Goal: Information Seeking & Learning: Learn about a topic

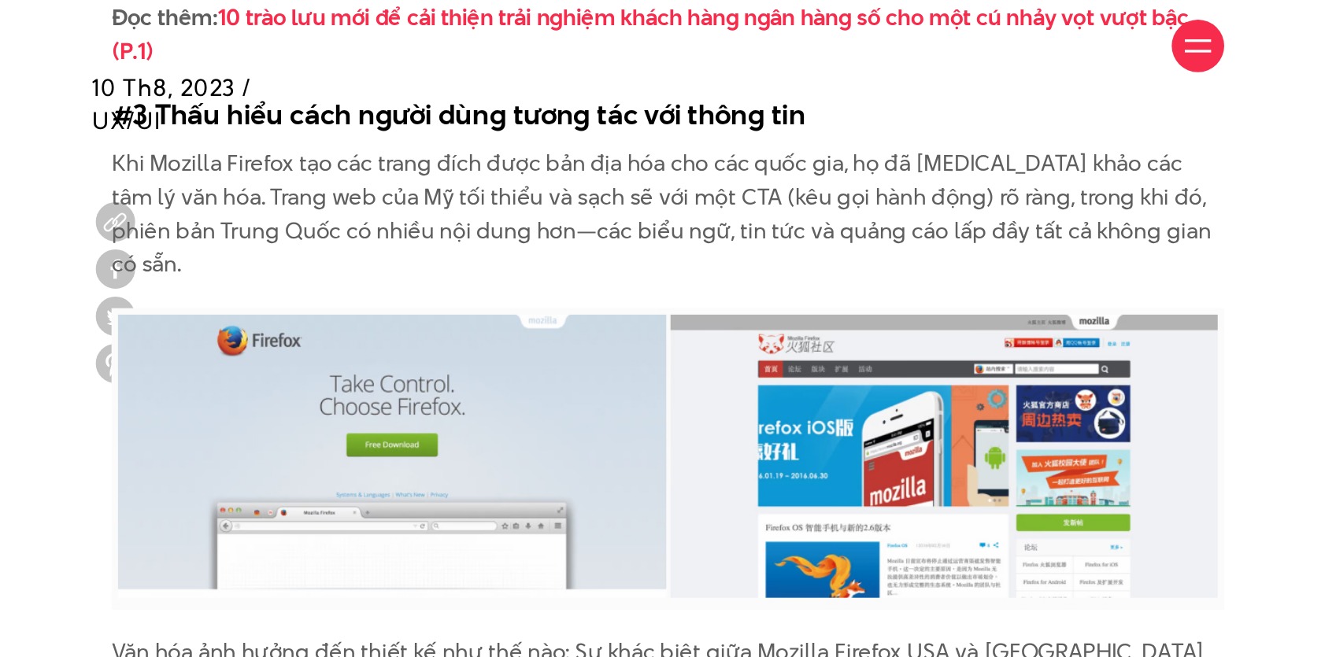
scroll to position [4394, 0]
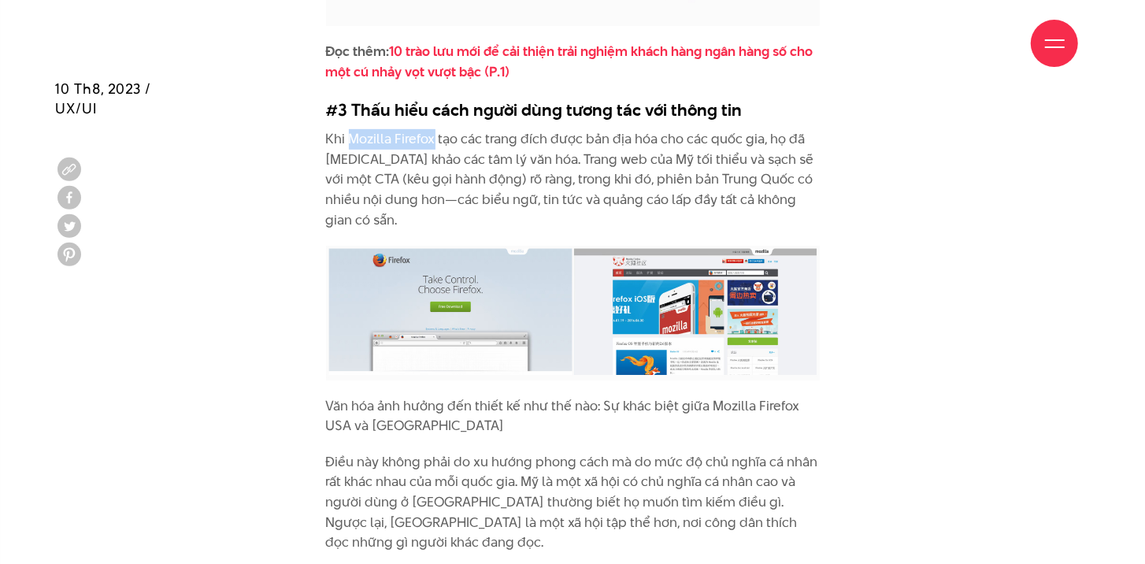
drag, startPoint x: 353, startPoint y: 96, endPoint x: 432, endPoint y: 96, distance: 79.5
click at [432, 129] on p "Khi Mozilla Firefox tạo các trang đích được bản địa hóa cho các quốc gia, họ đã…" at bounding box center [573, 179] width 494 height 101
copy p "Mozilla Firefox"
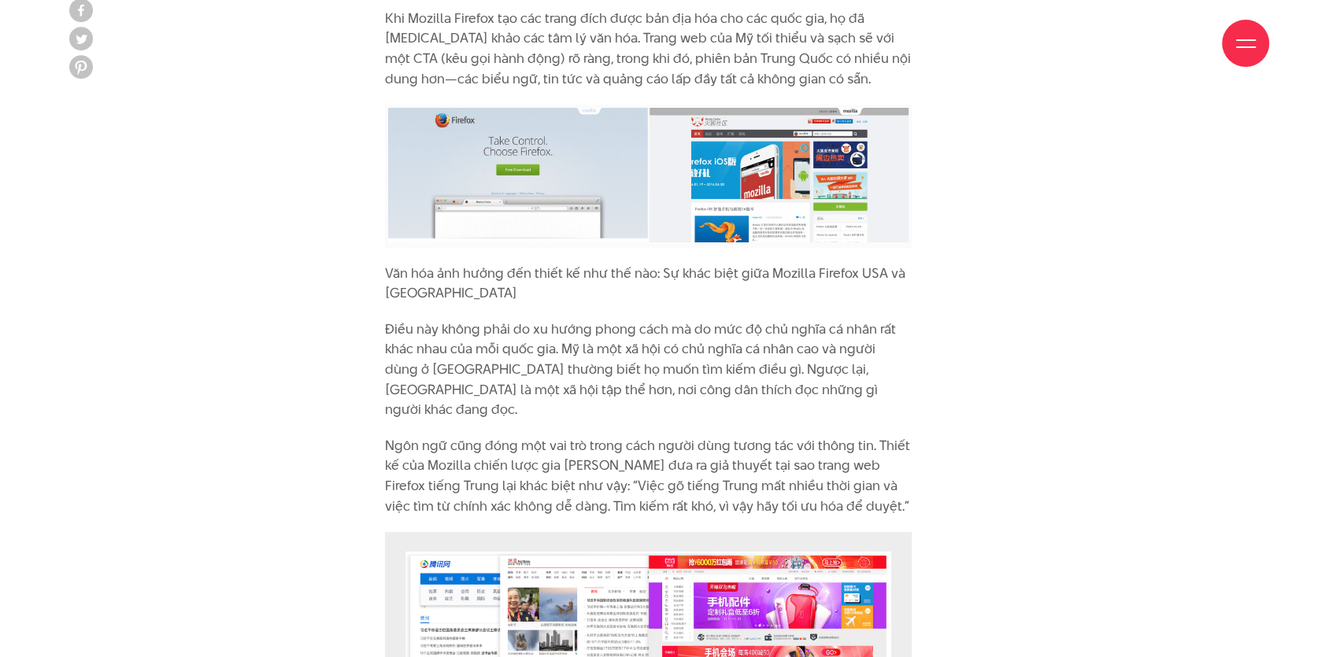
scroll to position [4761, 0]
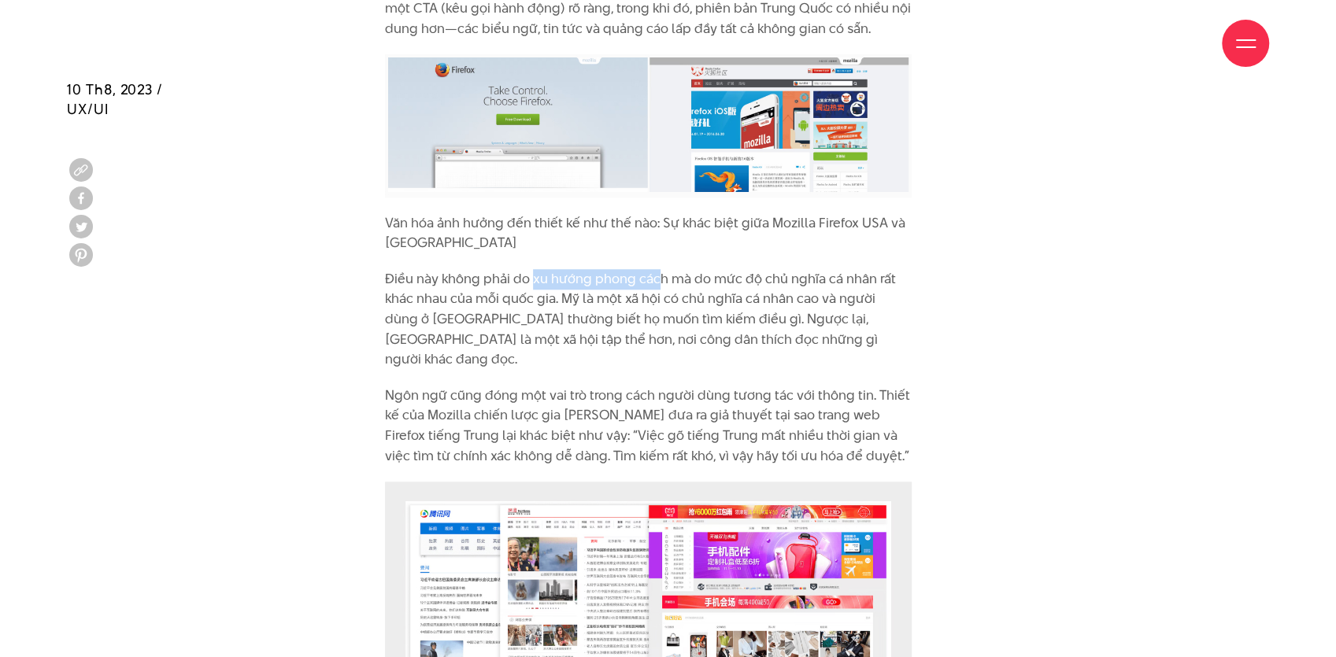
drag, startPoint x: 532, startPoint y: 217, endPoint x: 659, endPoint y: 208, distance: 127.1
click at [659, 269] on p "Điều này không phải do xu hướng phong cách mà do mức độ chủ nghĩa cá nhân rất k…" at bounding box center [648, 319] width 527 height 101
click at [669, 269] on p "Điều này không phải do xu hướng phong cách mà do mức độ chủ nghĩa cá nhân rất k…" at bounding box center [648, 319] width 527 height 101
drag, startPoint x: 602, startPoint y: 313, endPoint x: 795, endPoint y: 313, distance: 192.9
click at [794, 386] on p "Ngôn ngữ cũng đóng một vai trò trong cách người dùng tương tác với thông tin. T…" at bounding box center [648, 426] width 527 height 80
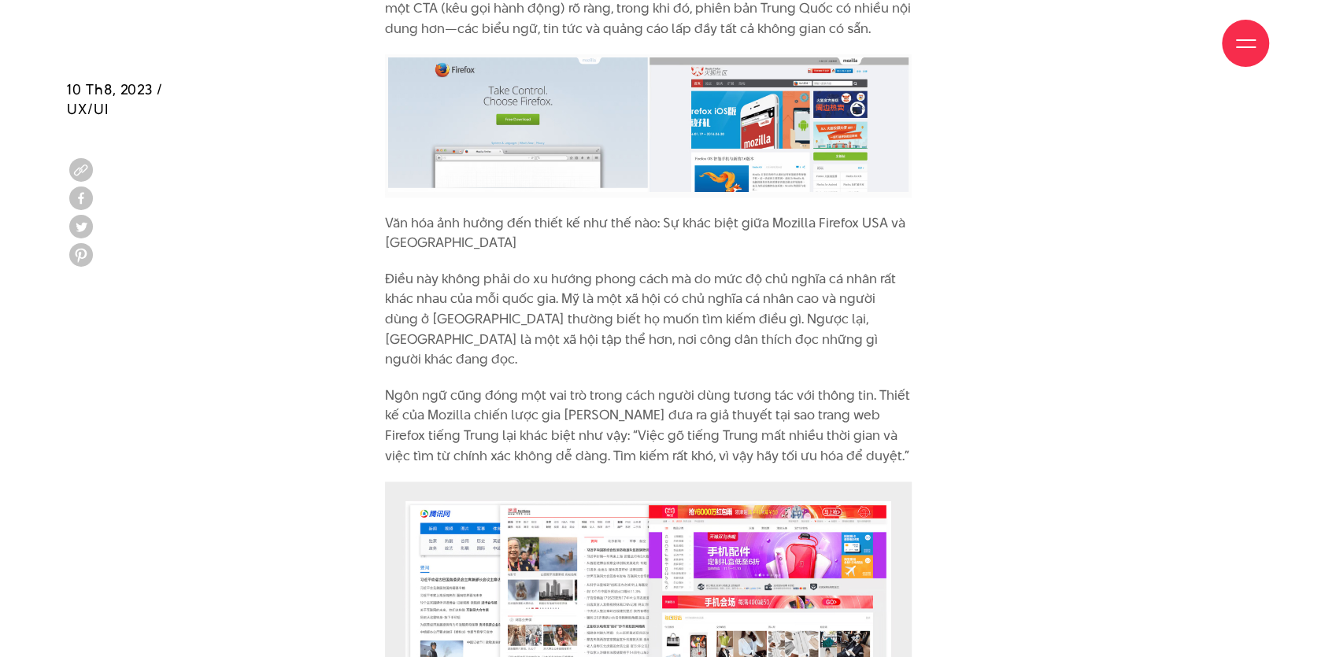
click at [801, 386] on p "Ngôn ngữ cũng đóng một vai trò trong cách người dùng tương tác với thông tin. T…" at bounding box center [648, 426] width 527 height 80
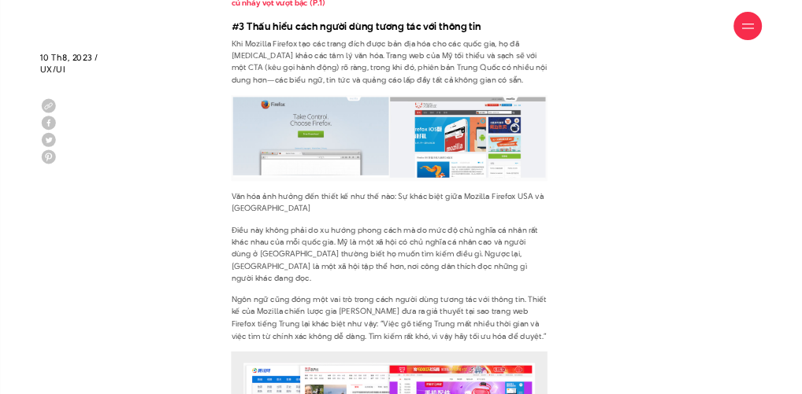
scroll to position [4709, 0]
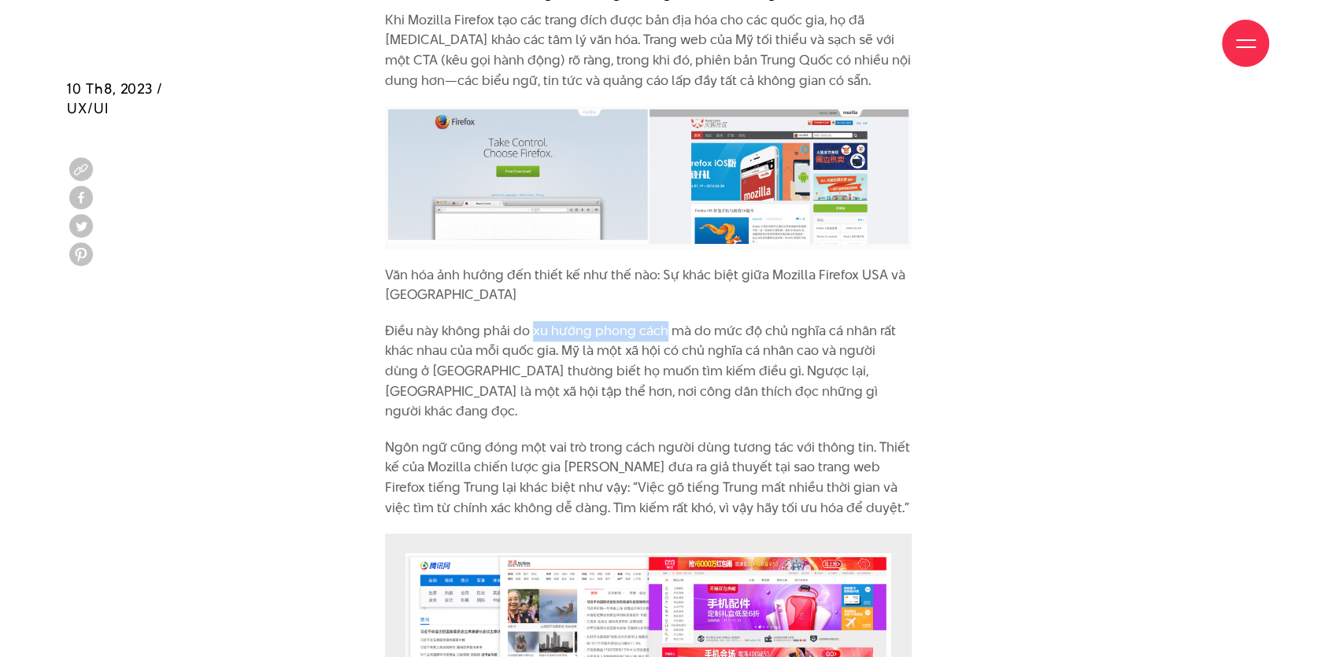
drag, startPoint x: 531, startPoint y: 268, endPoint x: 662, endPoint y: 269, distance: 130.7
click at [662, 321] on p "Điều này không phải do xu hướng phong cách mà do mức độ chủ nghĩa cá nhân rất k…" at bounding box center [648, 371] width 527 height 101
copy p "xu hướng phong cách"
drag, startPoint x: 710, startPoint y: 268, endPoint x: 870, endPoint y: 269, distance: 159.8
click at [801, 321] on p "Điều này không phải do xu hướng phong cách mà do mức độ chủ nghĩa cá nhân rất k…" at bounding box center [648, 371] width 527 height 101
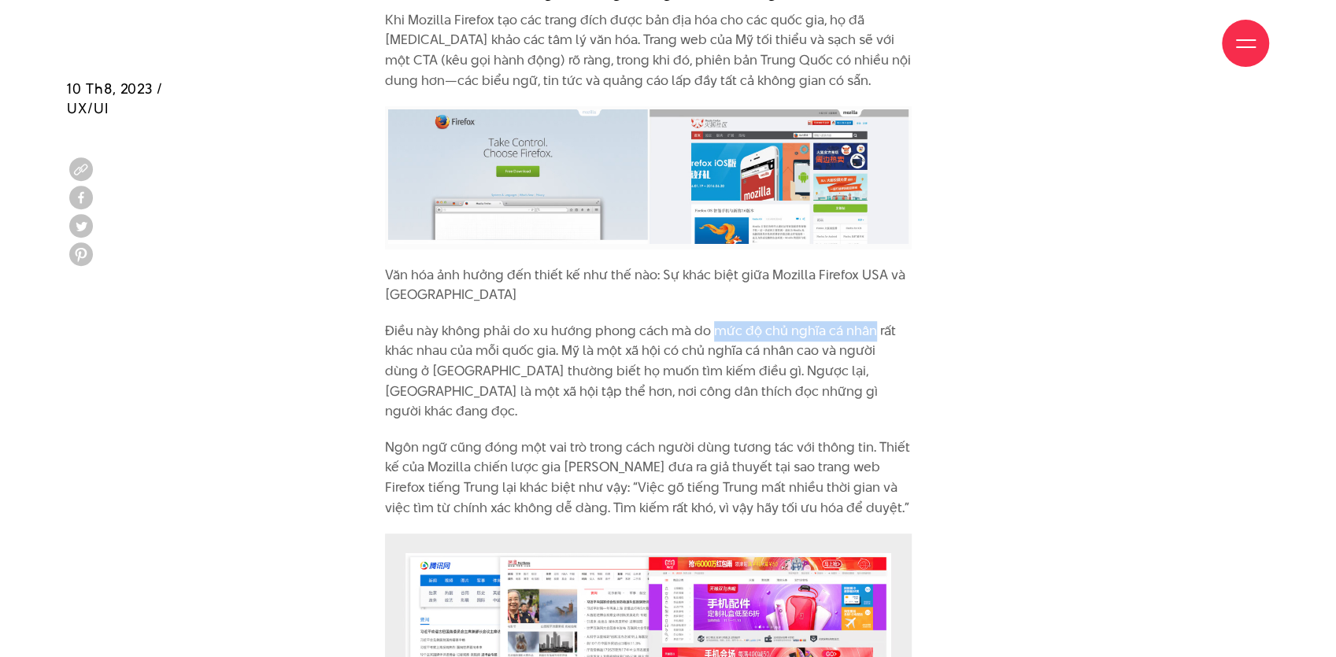
copy p "mức độ chủ nghĩa cá nhân"
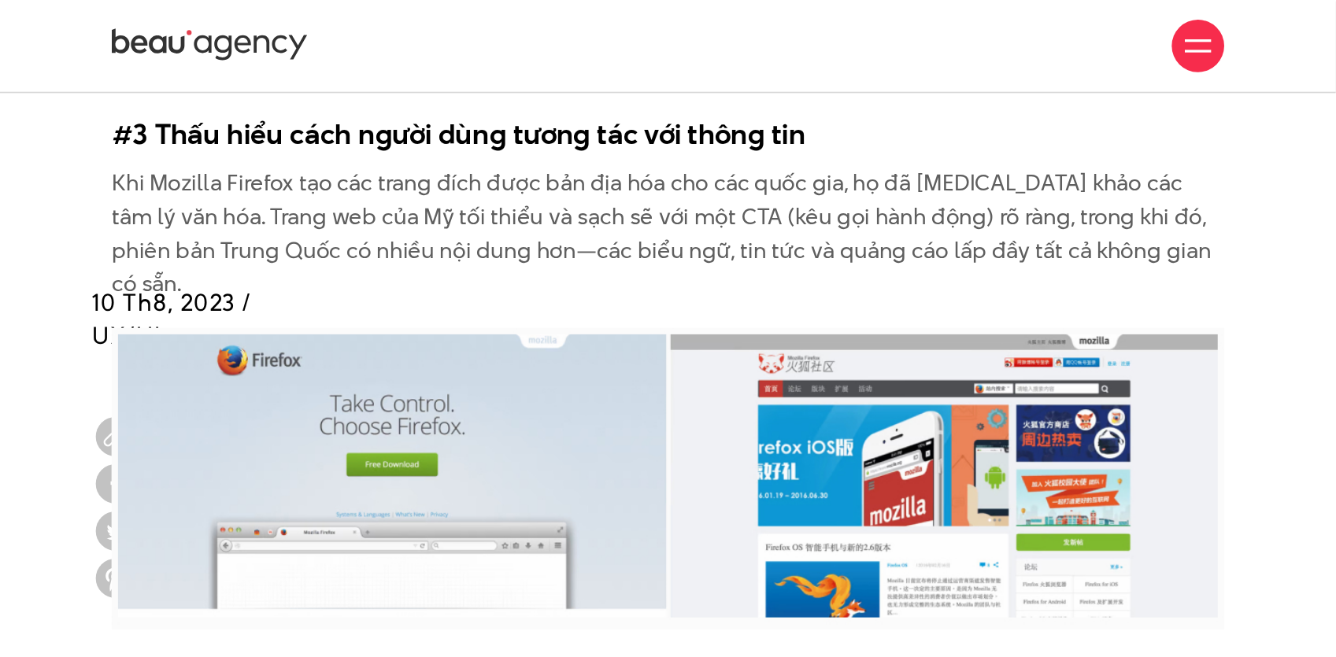
scroll to position [4362, 0]
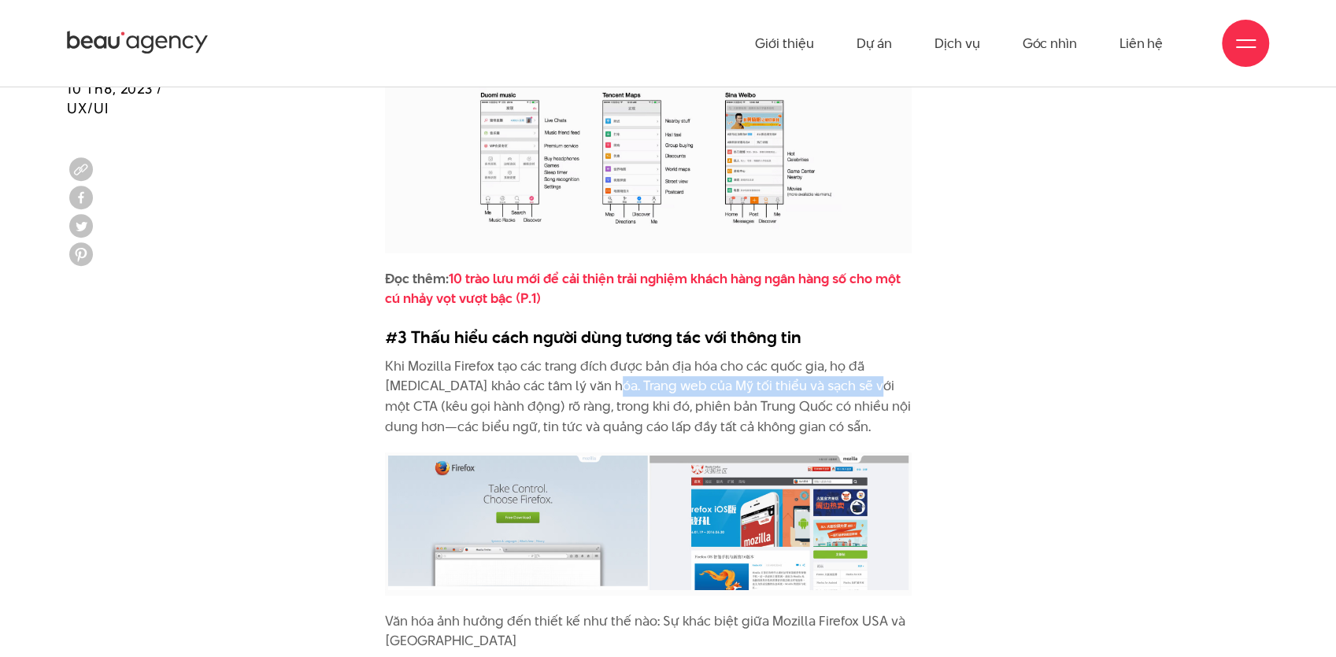
drag, startPoint x: 575, startPoint y: 324, endPoint x: 843, endPoint y: 326, distance: 268.5
click at [801, 357] on p "Khi Mozilla Firefox tạo các trang đích được bản địa hóa cho các quốc gia, họ đã…" at bounding box center [648, 397] width 527 height 80
copy p "web của Mỹ tối thiểu và sạch sẽ với một CTA"
drag, startPoint x: 460, startPoint y: 345, endPoint x: 502, endPoint y: 347, distance: 41.8
click at [502, 357] on p "Khi Mozilla Firefox tạo các trang đích được bản địa hóa cho các quốc gia, họ đã…" at bounding box center [648, 397] width 527 height 80
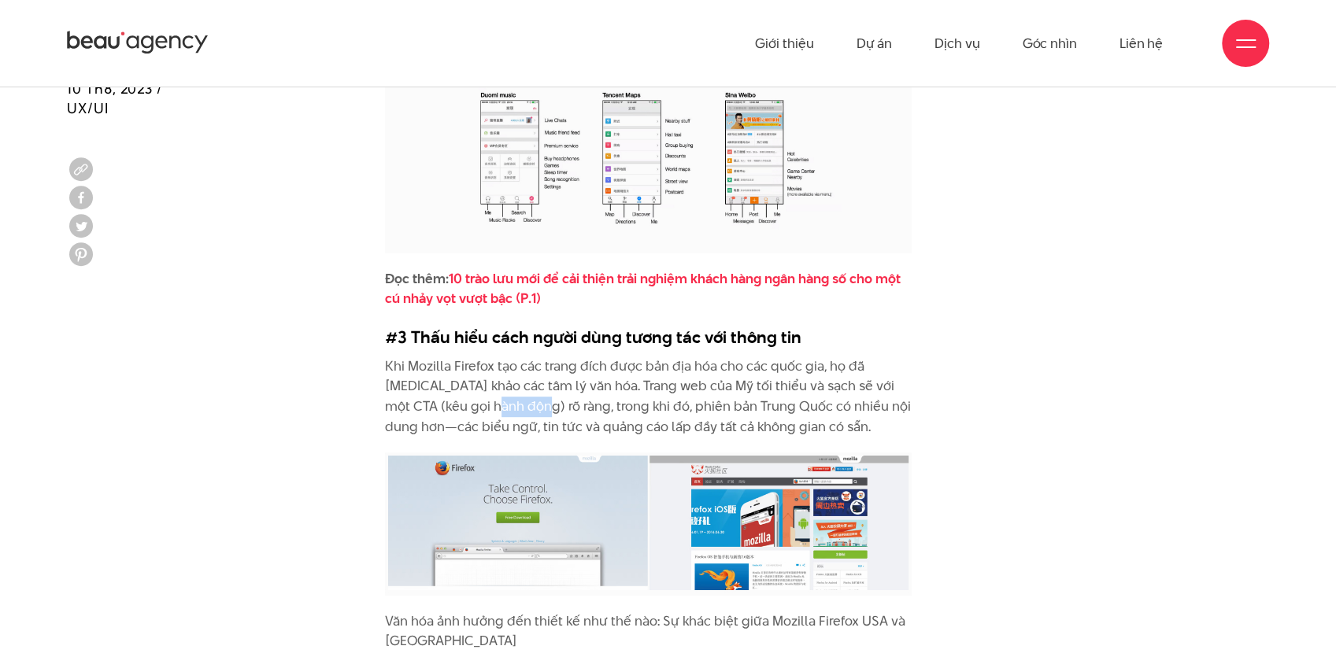
copy p "rõ ràng"
drag, startPoint x: 590, startPoint y: 346, endPoint x: 866, endPoint y: 345, distance: 276.4
click at [801, 357] on p "Khi Mozilla Firefox tạo các trang đích được bản địa hóa cho các quốc gia, họ đã…" at bounding box center [648, 397] width 527 height 80
copy p "phiên bản Trung Quốc có nhiều nội dung hơn"
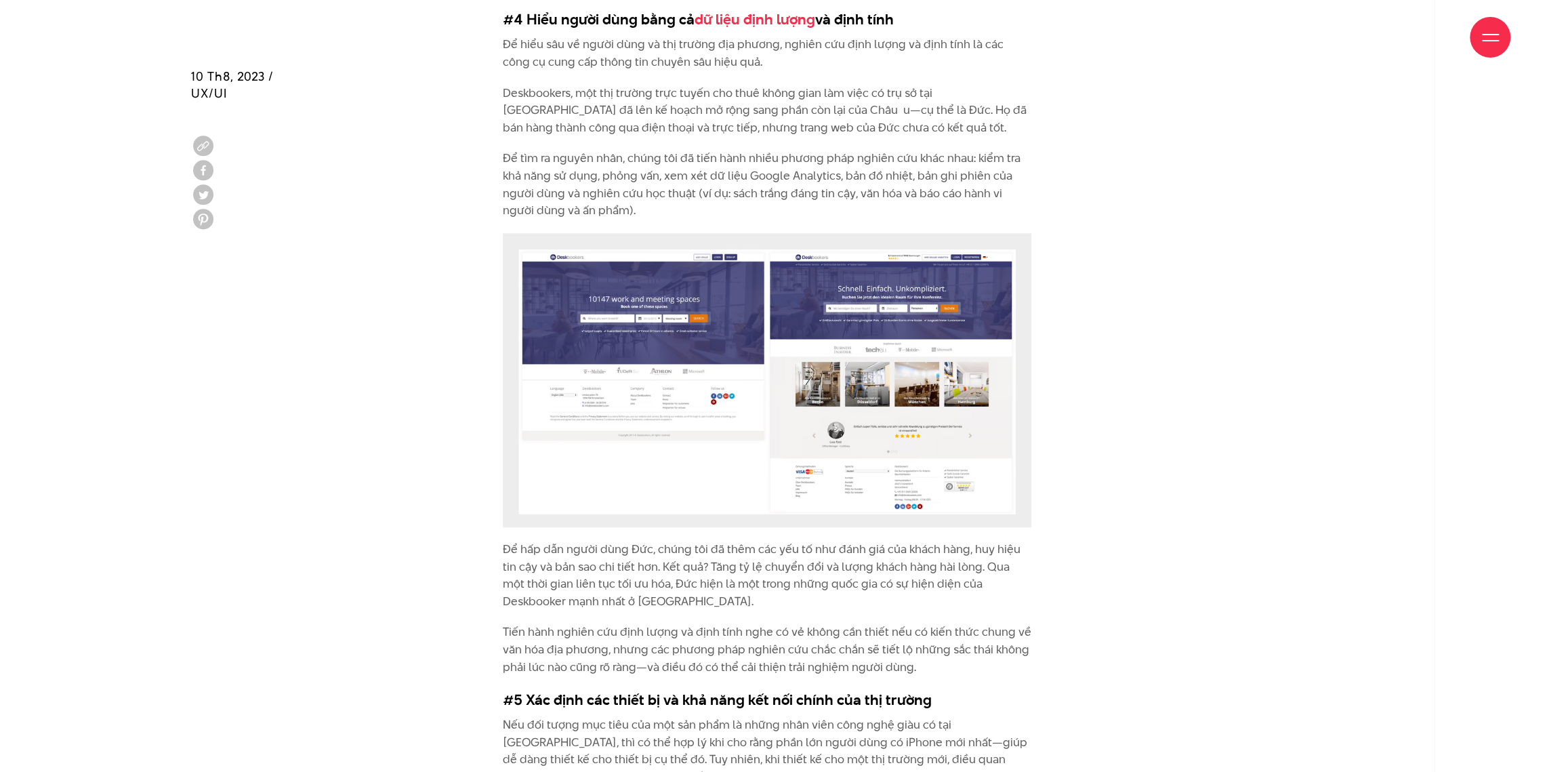
scroll to position [4949, 0]
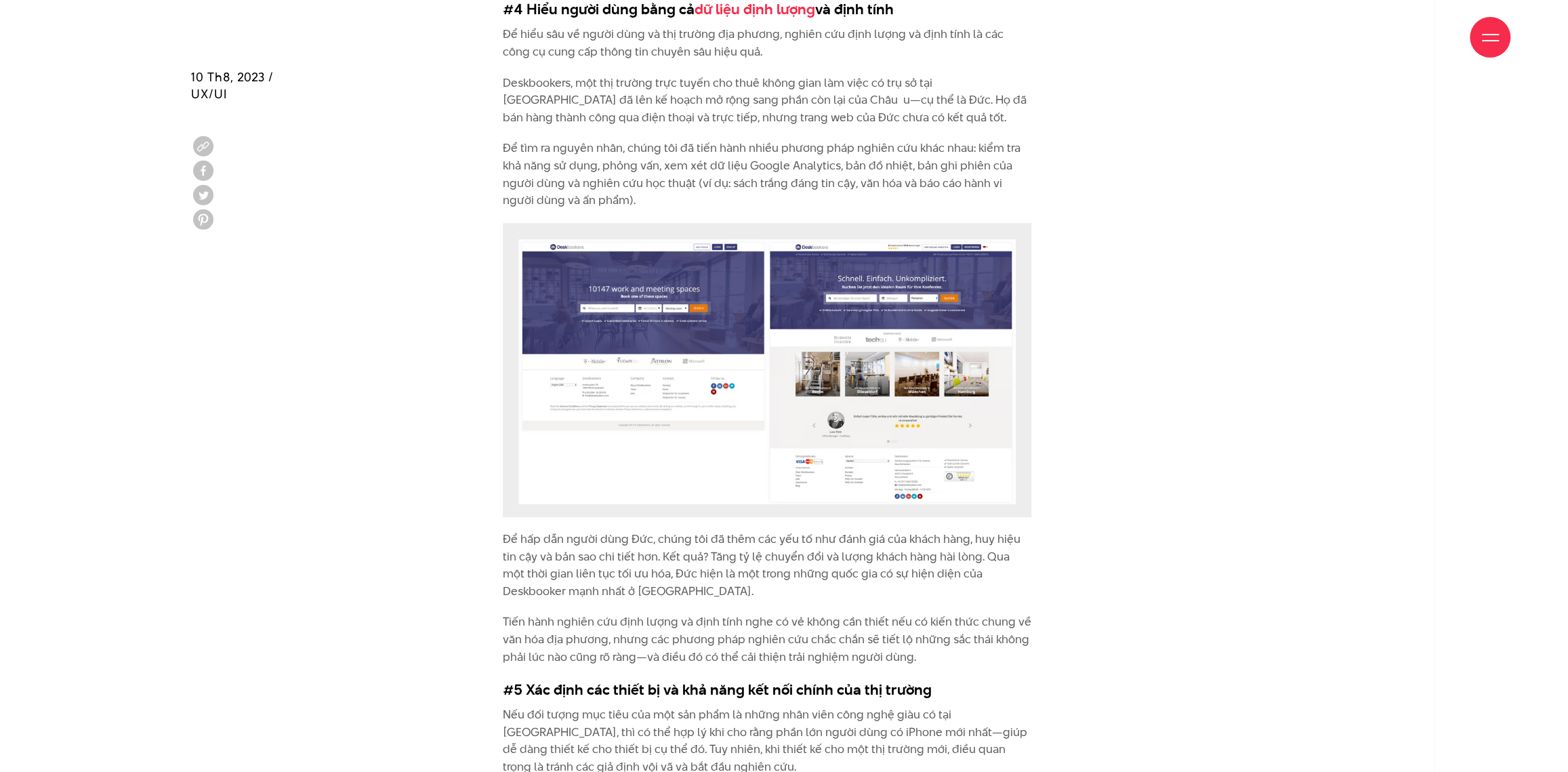
click at [689, 331] on img at bounding box center [767, 370] width 528 height 294
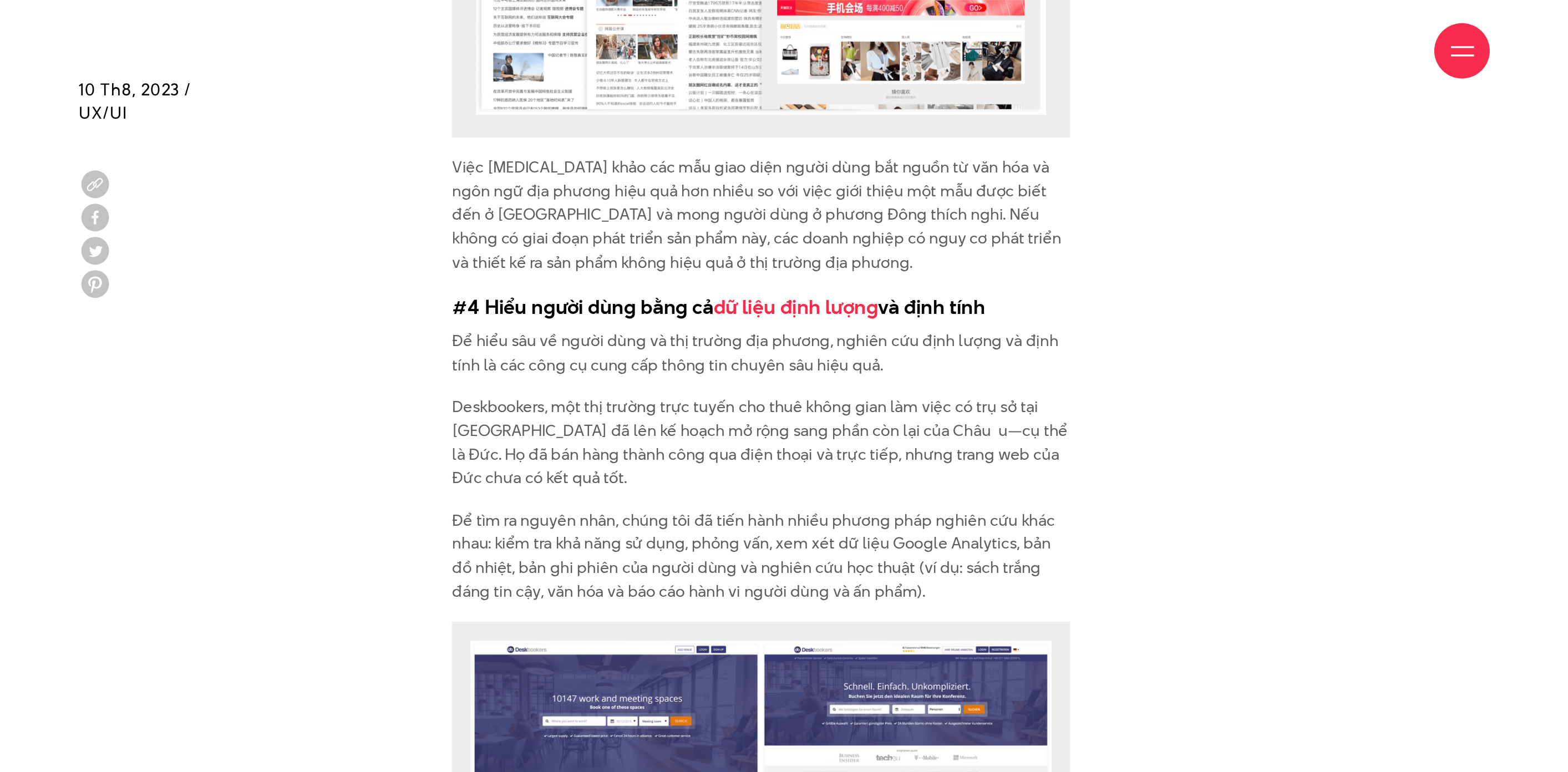
scroll to position [3801, 0]
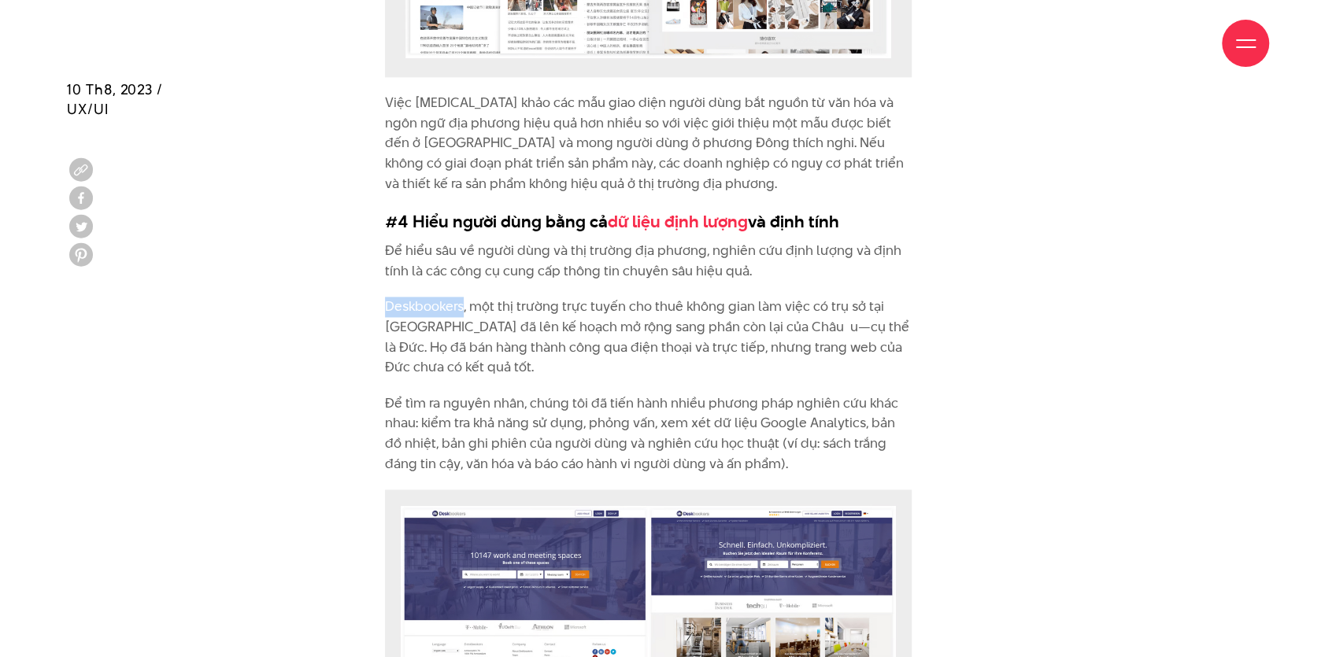
drag, startPoint x: 385, startPoint y: 223, endPoint x: 463, endPoint y: 227, distance: 78.1
click at [463, 297] on p "Deskbookers, một thị trường trực tuyến cho thuê không gian làm việc có trụ sở t…" at bounding box center [648, 337] width 527 height 80
copy p "Deskbookers"
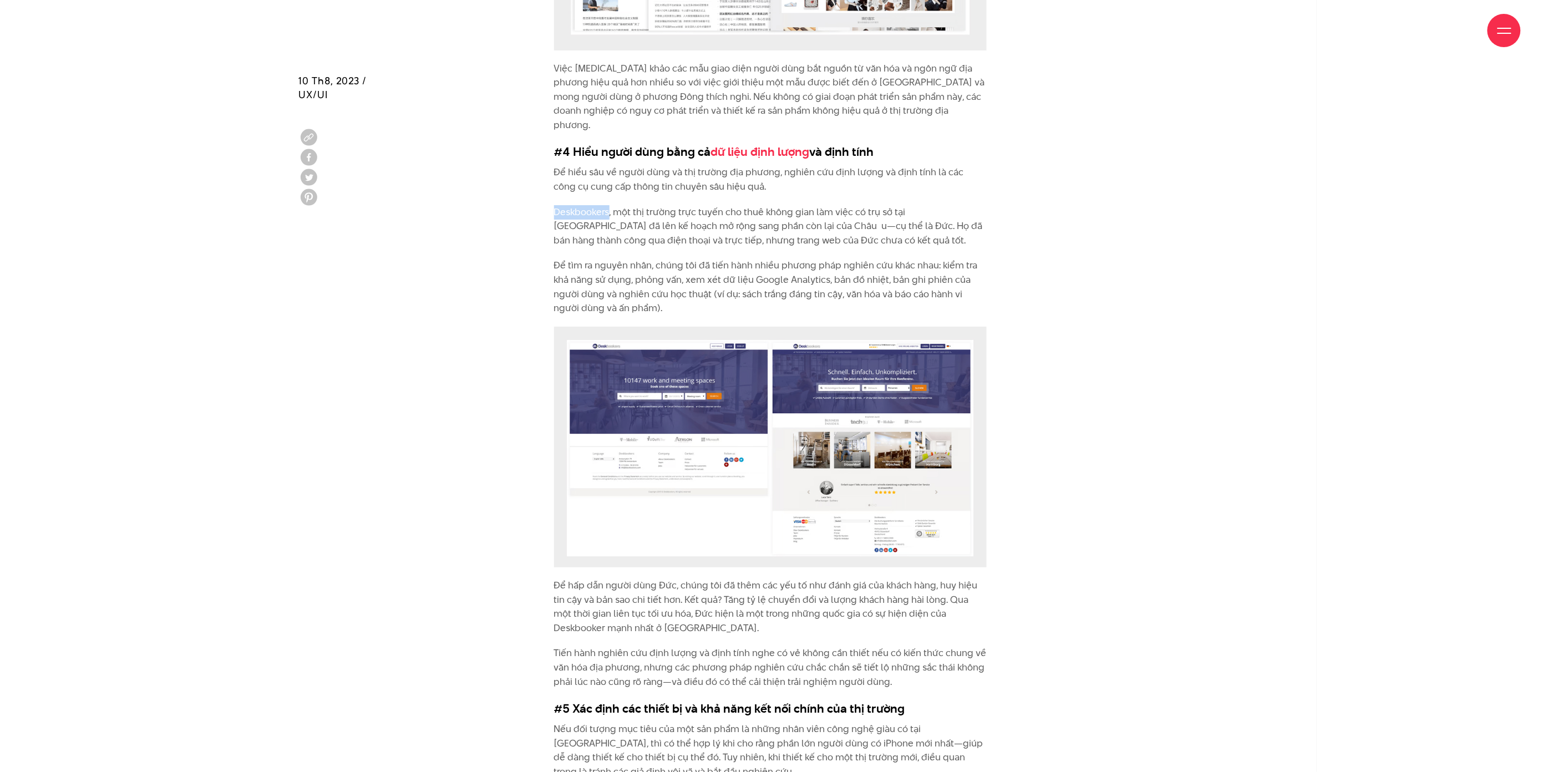
scroll to position [3924, 0]
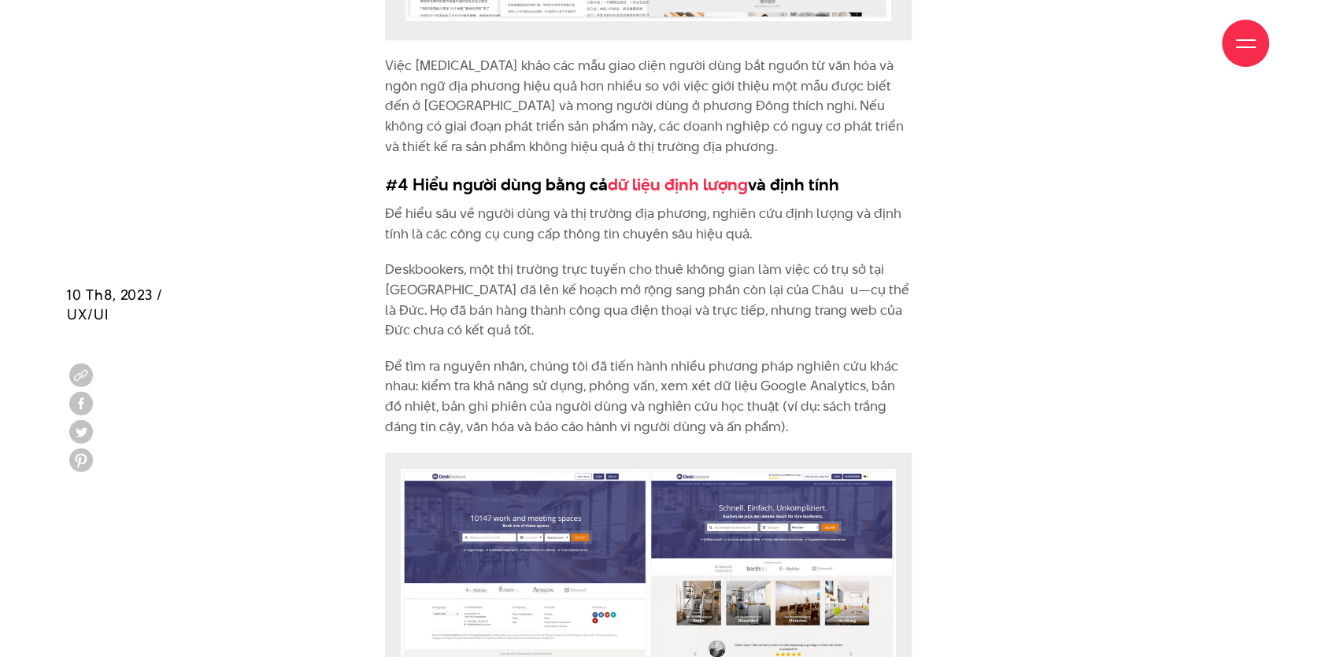
scroll to position [5429, 0]
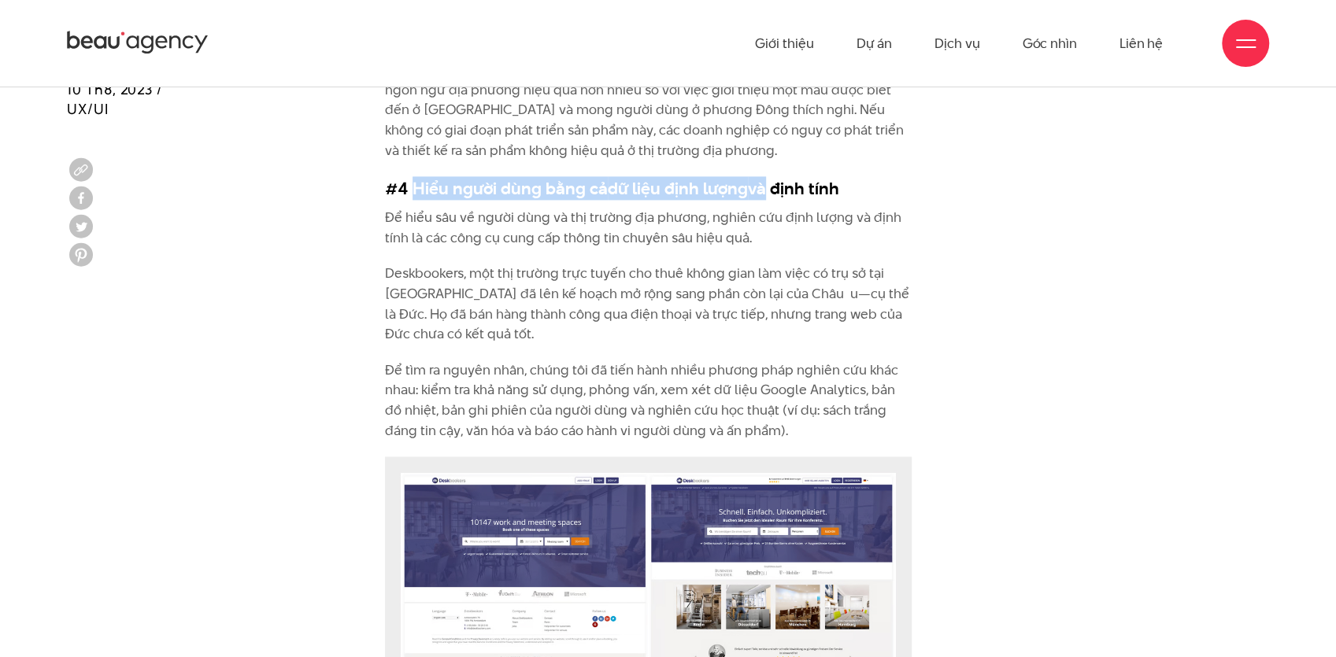
drag, startPoint x: 411, startPoint y: 104, endPoint x: 757, endPoint y: 104, distance: 345.7
click at [757, 176] on h3 "#4 Hiểu người dùng bằng cả dữ liệu định lượng và định tính" at bounding box center [648, 188] width 527 height 24
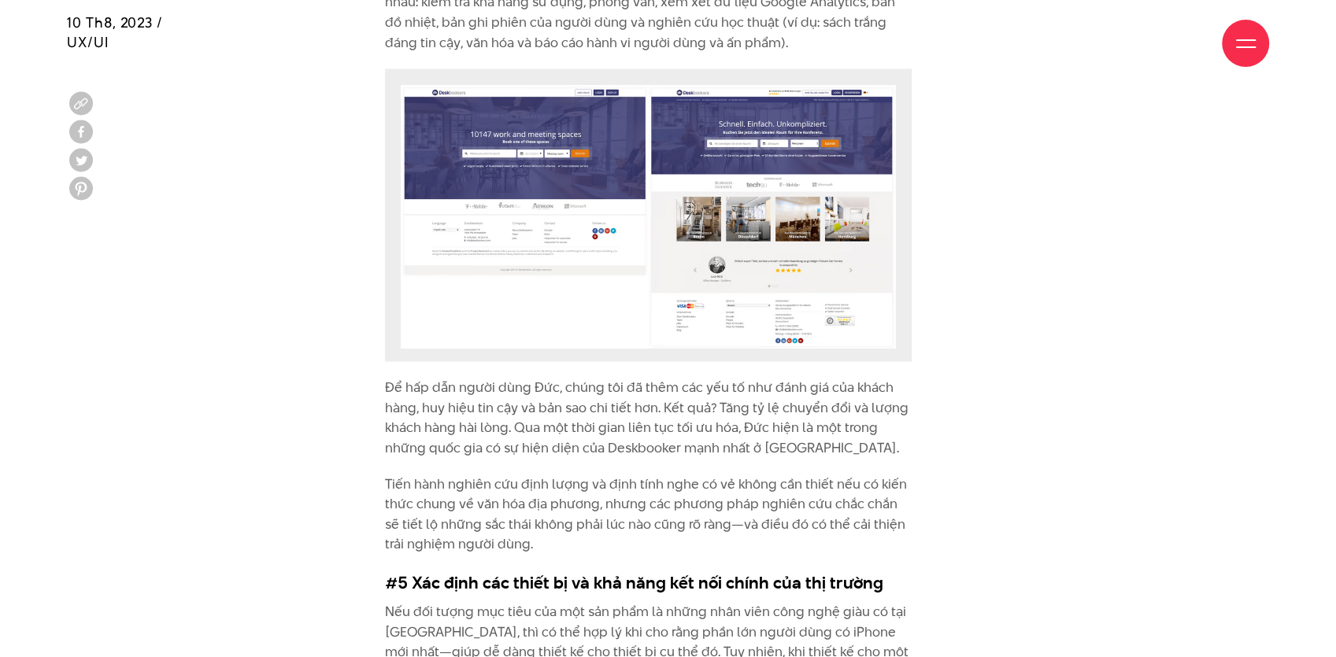
scroll to position [5849, 0]
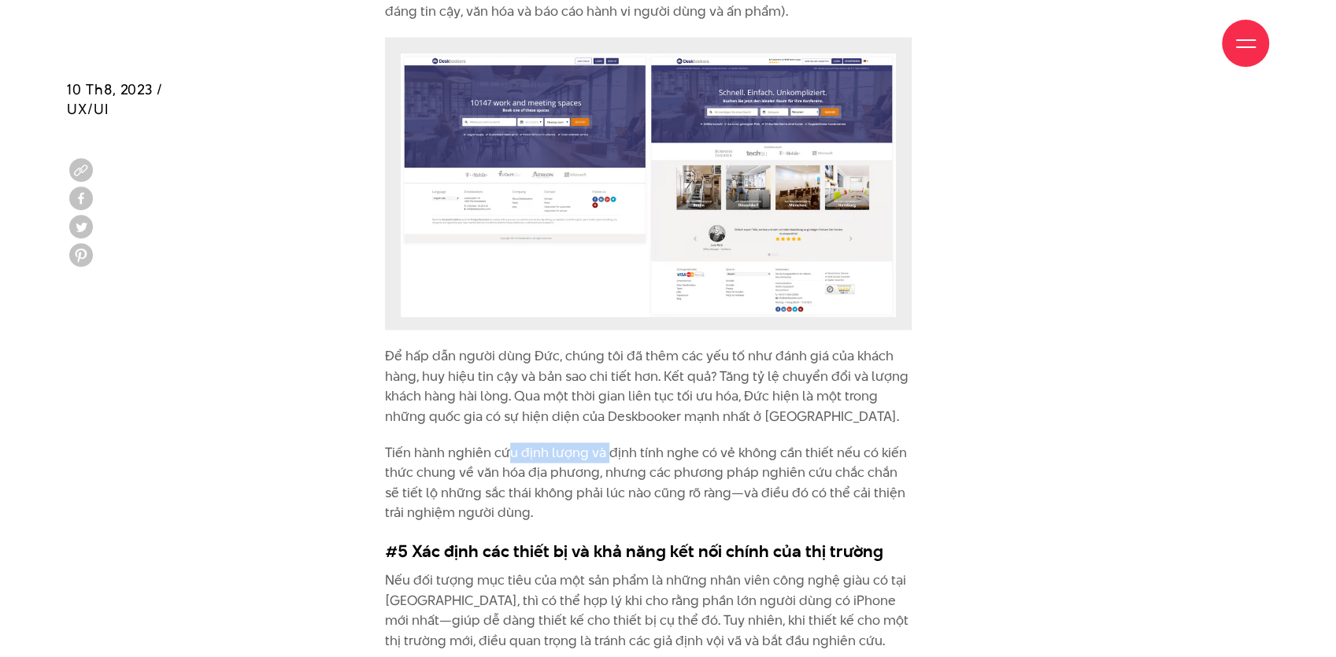
drag, startPoint x: 533, startPoint y: 372, endPoint x: 636, endPoint y: 372, distance: 103.1
click at [625, 443] on p "Tiến hành nghiên cứu định lượng và định tính nghe có vẻ không cần thiết nếu có …" at bounding box center [648, 483] width 527 height 80
click at [659, 443] on p "Tiến hành nghiên cứu định lượng và định tính nghe có vẻ không cần thiết nếu có …" at bounding box center [648, 483] width 527 height 80
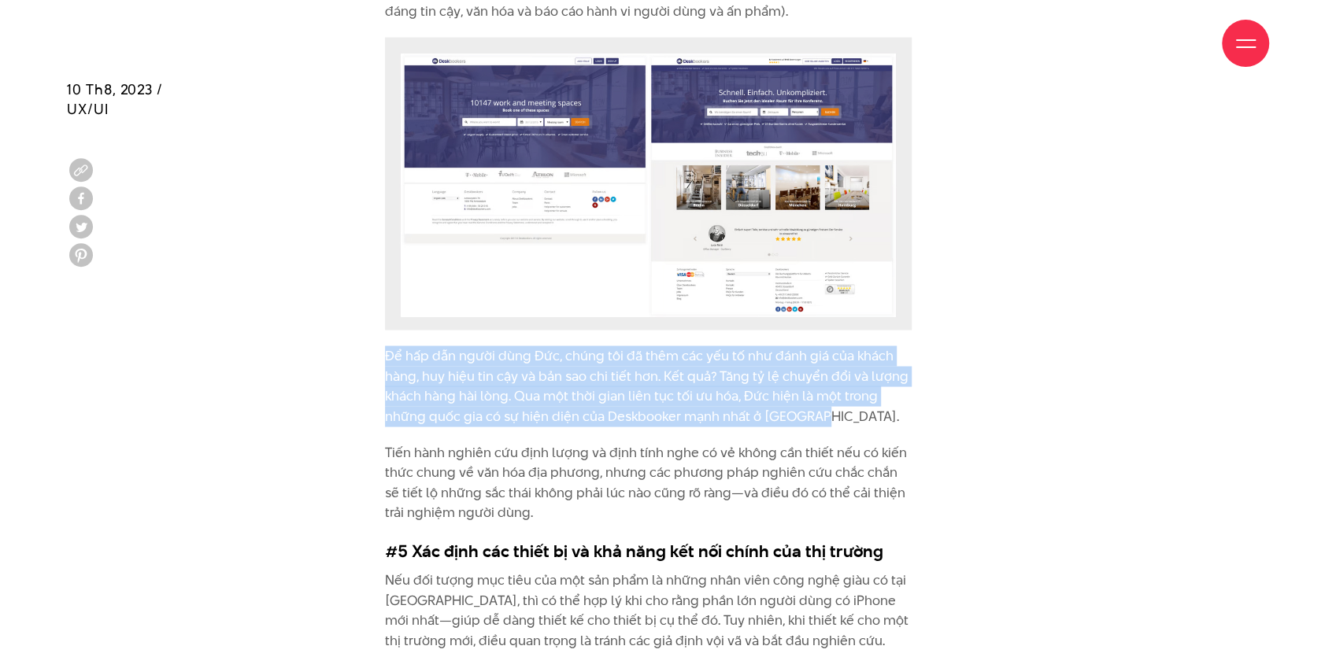
drag, startPoint x: 387, startPoint y: 271, endPoint x: 855, endPoint y: 337, distance: 472.4
click at [855, 346] on p "Để hấp dẫn người dùng Đức, chúng tôi đã thêm các yếu tố như đánh giá của khách …" at bounding box center [648, 386] width 527 height 80
copy p "Để hấp dẫn người dùng Đức, chúng tôi đã thêm các yếu tố như đánh giá của khách …"
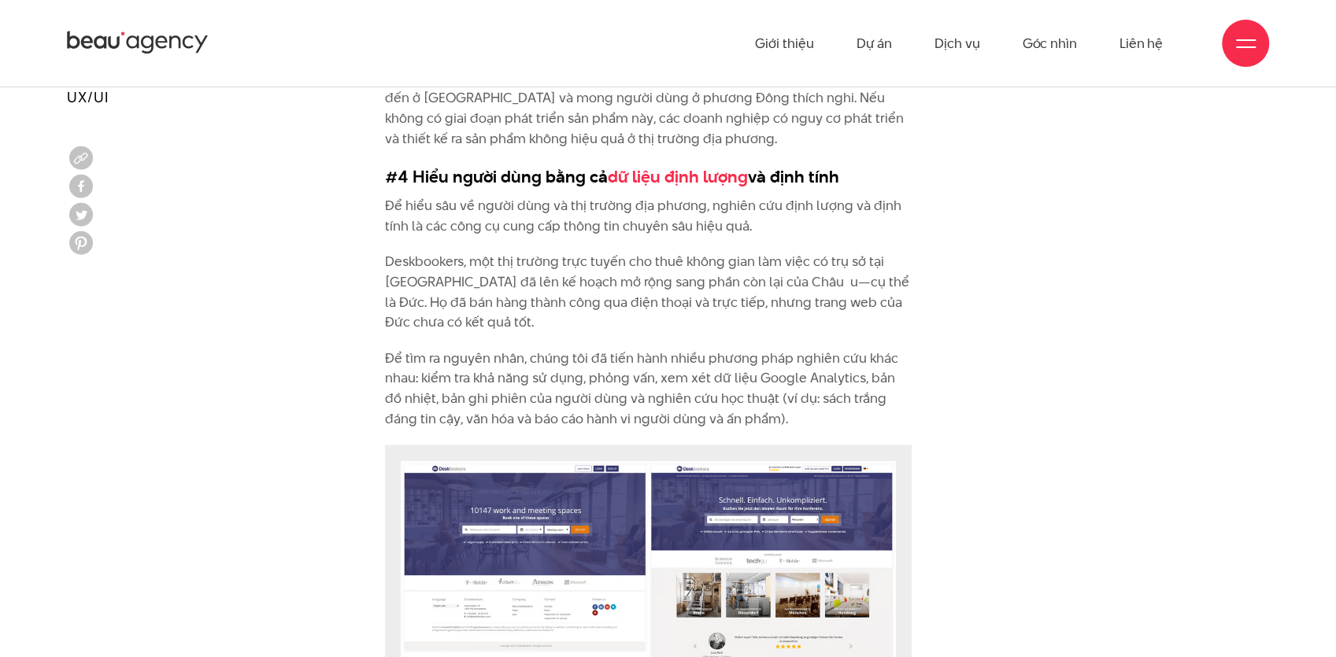
scroll to position [5429, 0]
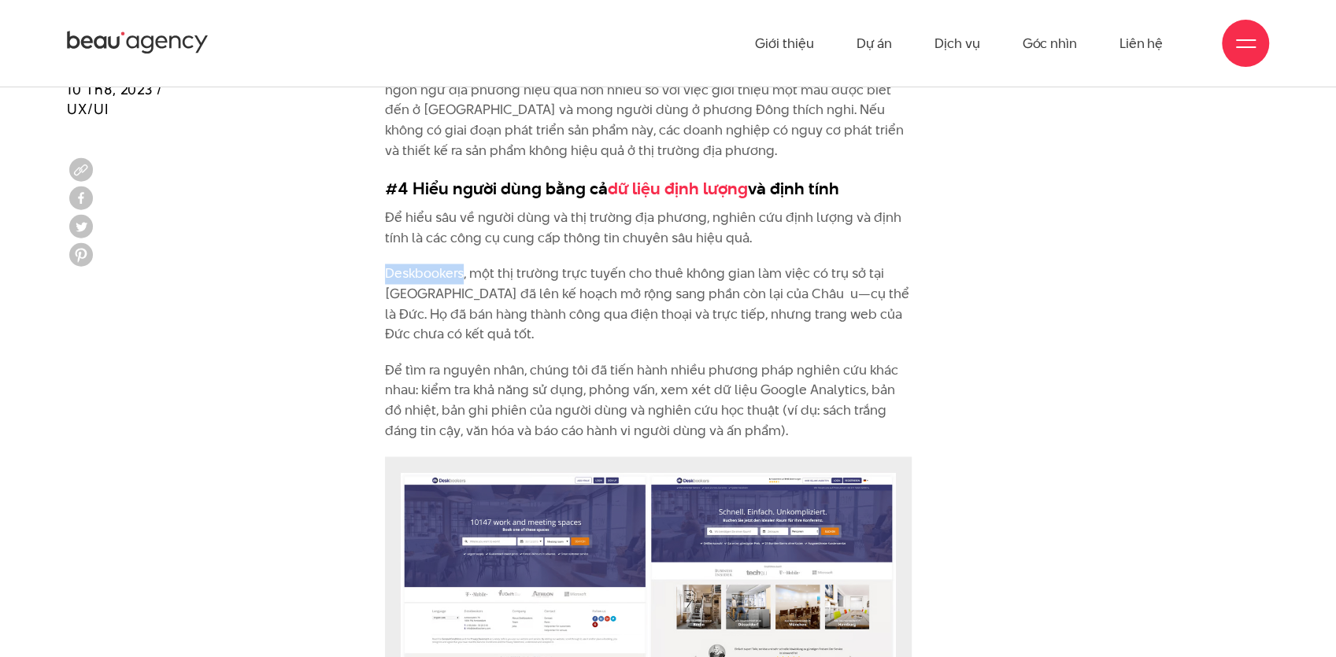
drag, startPoint x: 461, startPoint y: 190, endPoint x: 381, endPoint y: 193, distance: 80.4
copy p "Deskbookers"
click at [537, 264] on p "Deskbookers, một thị trường trực tuyến cho thuê không gian làm việc có trụ sở t…" at bounding box center [648, 304] width 527 height 80
drag, startPoint x: 831, startPoint y: 111, endPoint x: 608, endPoint y: 117, distance: 223.7
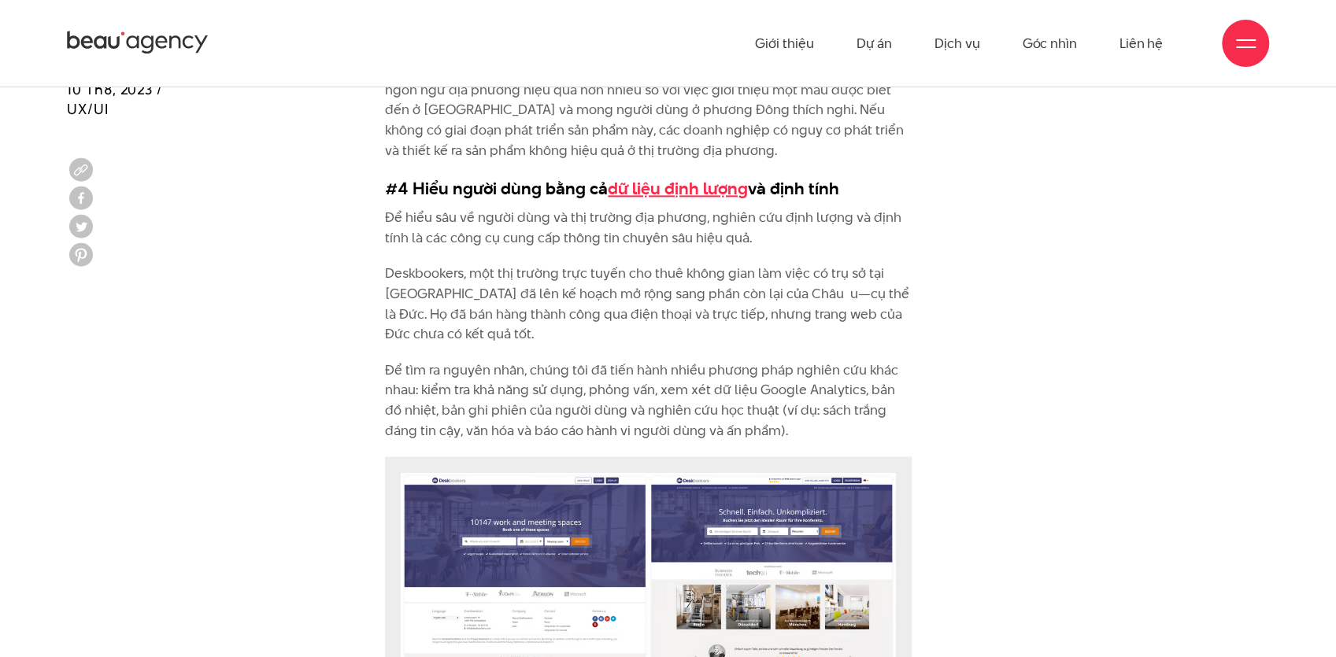
click at [608, 176] on h3 "#4 Hiểu người dùng bằng cả dữ liệu định lượng và định tính" at bounding box center [648, 188] width 527 height 24
copy h3 "dữ liệu định lượng và định tính"
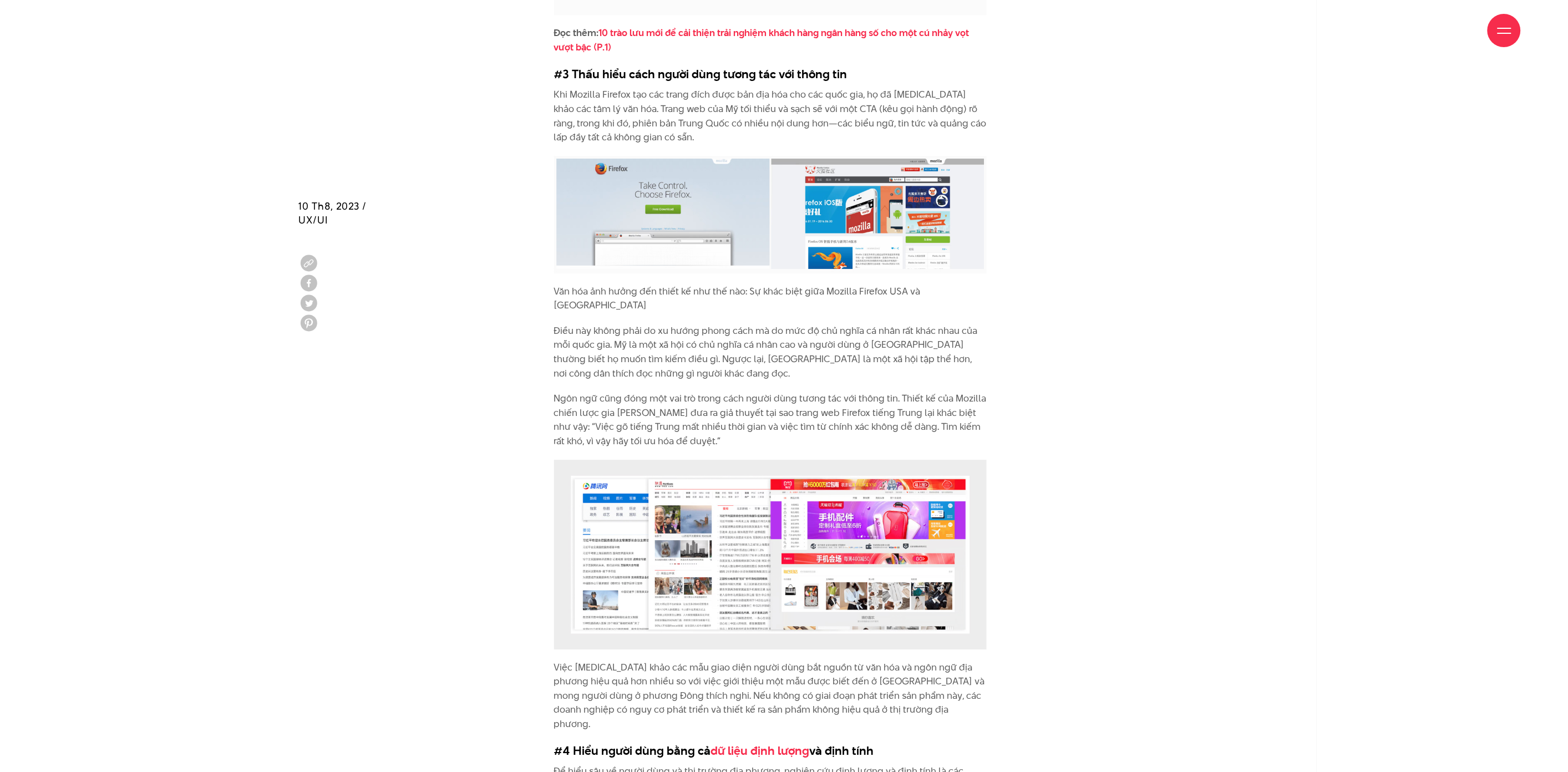
scroll to position [3739, 0]
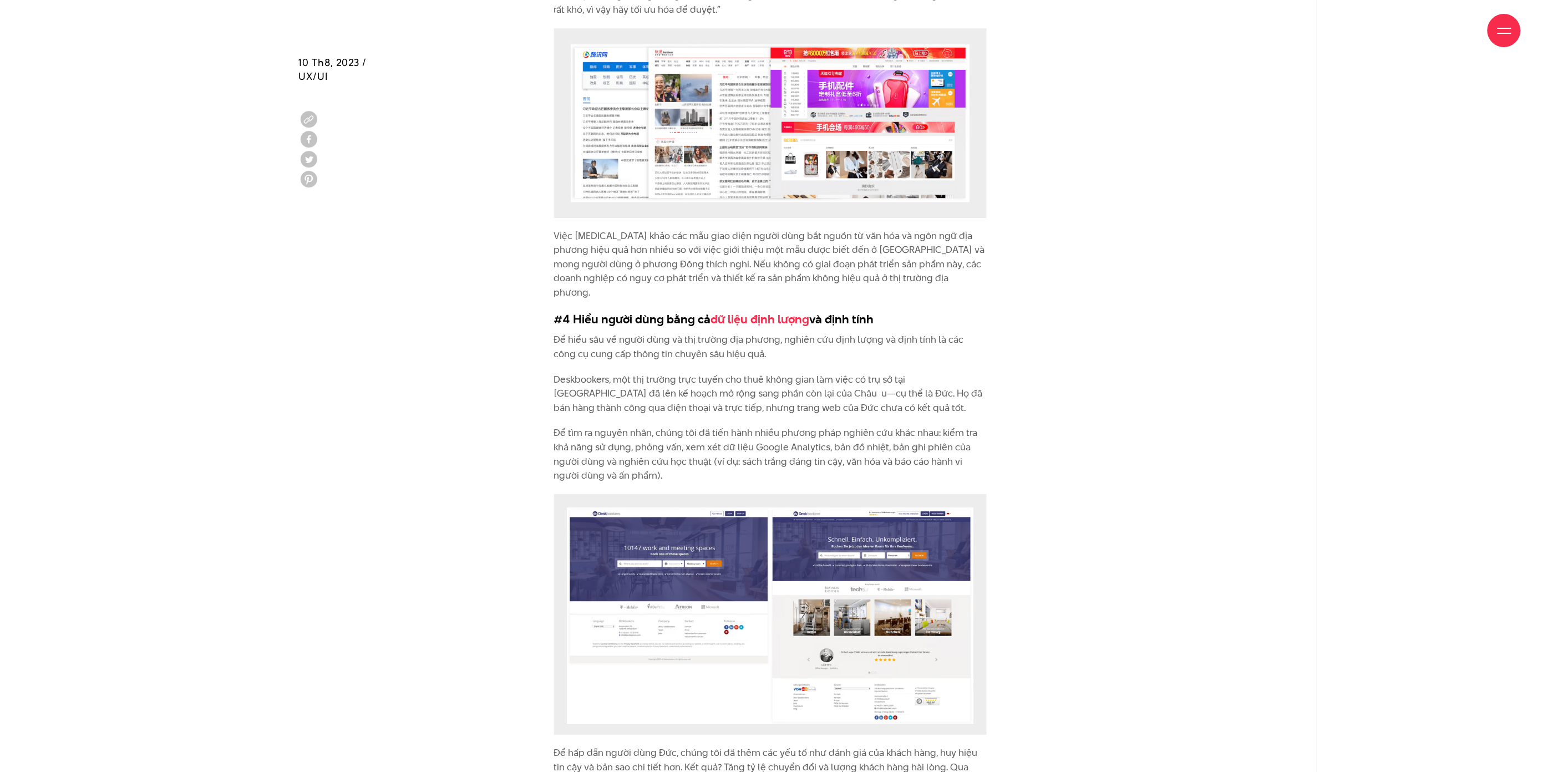
click at [733, 373] on p "Deskbookers, một thị trường trực tuyến cho thuê không gian làm việc có trụ sở t…" at bounding box center [771, 394] width 433 height 43
drag, startPoint x: 906, startPoint y: 308, endPoint x: 935, endPoint y: 313, distance: 29.4
click at [806, 373] on p "Deskbookers, một thị trường trực tuyến cho thuê không gian làm việc có trụ sở t…" at bounding box center [771, 394] width 433 height 43
copy p "Hà Lan"
